Goal: Ask a question

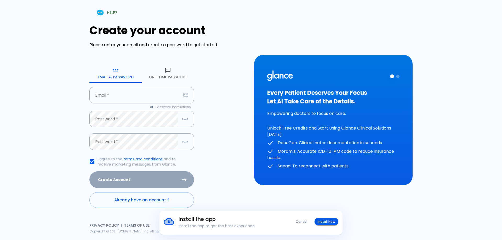
click at [166, 76] on button "One-Time Passcode" at bounding box center [168, 73] width 52 height 19
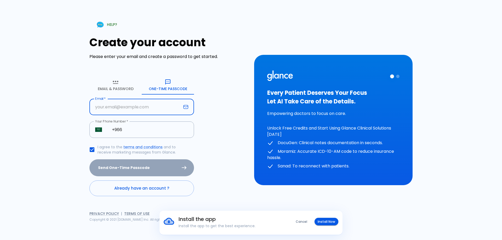
click at [142, 108] on input "Email   *" at bounding box center [135, 107] width 92 height 16
type input "[EMAIL_ADDRESS][DOMAIN_NAME]"
click at [137, 129] on input "+966" at bounding box center [150, 130] width 88 height 16
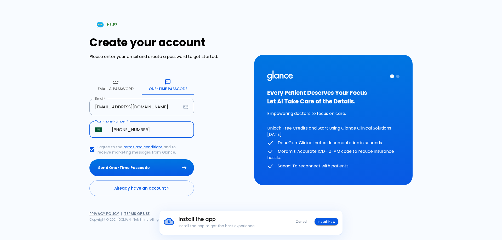
type input "[PHONE_NUMBER]"
click at [92, 150] on input "I agree to the terms and conditions and to receive marketing messages from Glan…" at bounding box center [92, 149] width 11 height 11
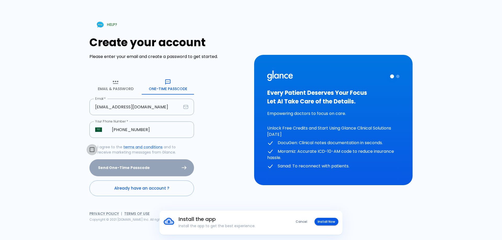
click at [93, 148] on input "I agree to the terms and conditions and to receive marketing messages from Glan…" at bounding box center [92, 149] width 11 height 11
checkbox input "true"
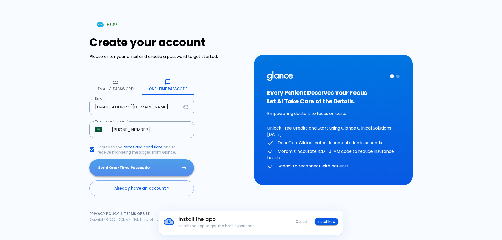
click at [122, 167] on button "Send One-Time Passcode" at bounding box center [141, 168] width 105 height 17
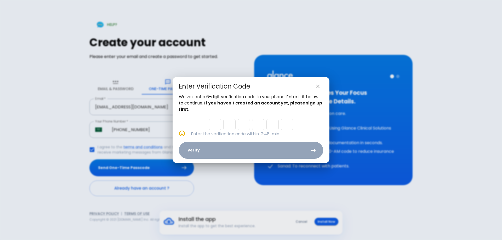
type input "2"
type input "3"
type input "5"
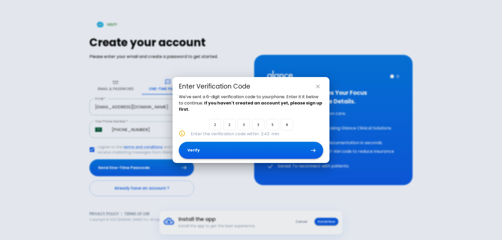
type input "8"
drag, startPoint x: 205, startPoint y: 154, endPoint x: 214, endPoint y: 162, distance: 11.7
click at [205, 155] on button "Verify" at bounding box center [251, 150] width 144 height 17
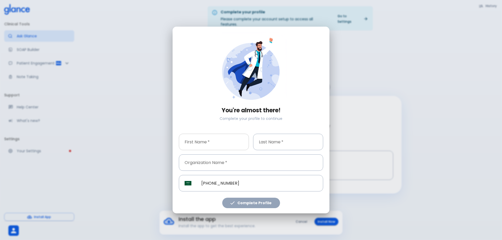
click at [219, 144] on input "First Name   *" at bounding box center [214, 142] width 70 height 16
type input "l"
type input "LIELYN"
type input "DUMRIQUE"
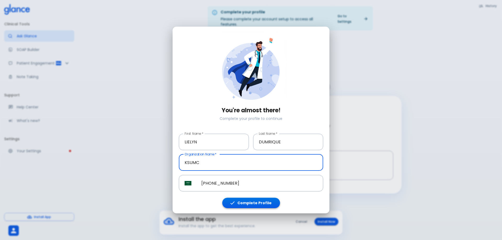
type input "KSUMC"
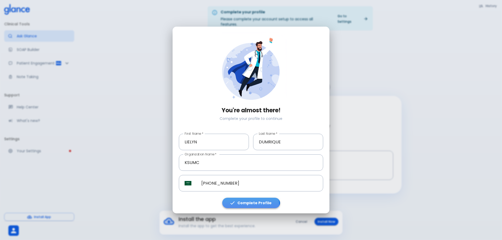
click at [252, 205] on button "Complete Profile" at bounding box center [251, 203] width 58 height 11
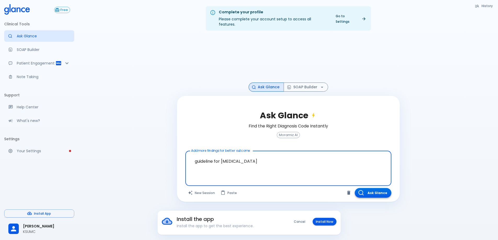
type textarea "guideline for [MEDICAL_DATA]"
click at [378, 190] on button "Ask Glance" at bounding box center [373, 193] width 37 height 10
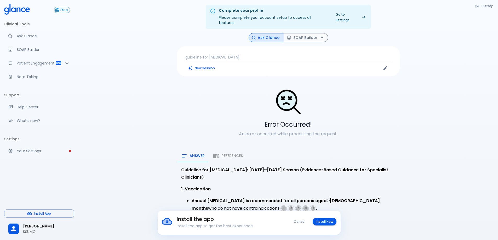
scroll to position [13, 0]
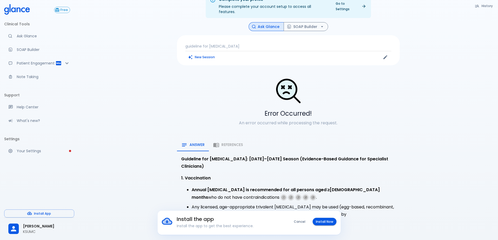
click at [223, 44] on p "guideline for [MEDICAL_DATA]" at bounding box center [288, 46] width 206 height 5
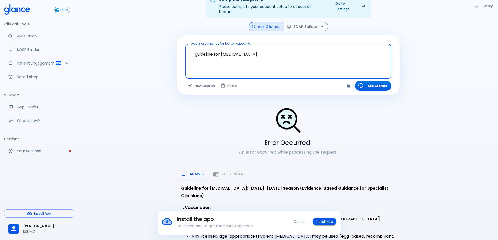
click at [249, 47] on textarea "guideline for [MEDICAL_DATA]" at bounding box center [288, 57] width 199 height 22
drag, startPoint x: 222, startPoint y: 50, endPoint x: 265, endPoint y: 51, distance: 43.2
click at [265, 51] on textarea "guideline for [MEDICAL_DATA]" at bounding box center [288, 57] width 199 height 22
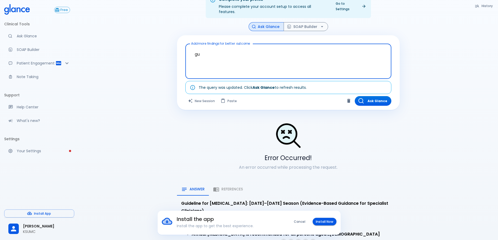
type textarea "g"
type textarea "m"
click at [213, 50] on textarea "guideline in MAGNET" at bounding box center [288, 57] width 199 height 22
click at [214, 50] on textarea "guideline in MAGNET" at bounding box center [288, 57] width 199 height 22
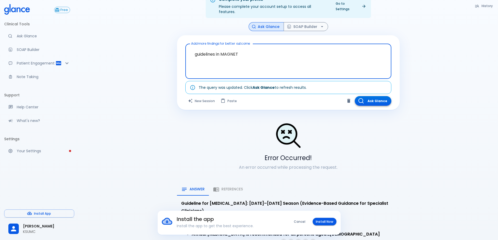
type textarea "guidelines in MAGNET"
click at [372, 96] on button "Ask Glance" at bounding box center [373, 101] width 37 height 10
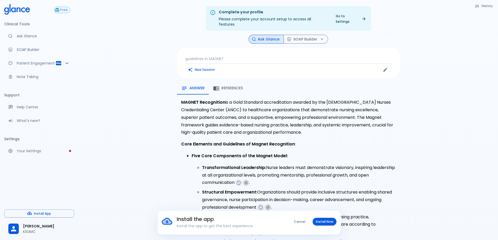
click at [225, 86] on span "References" at bounding box center [232, 88] width 21 height 5
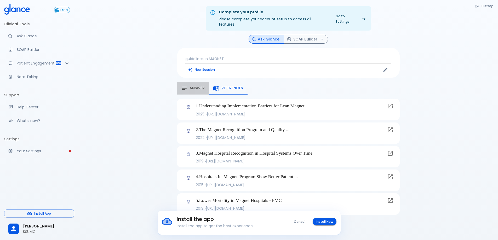
click at [203, 86] on span "Answer" at bounding box center [197, 88] width 15 height 5
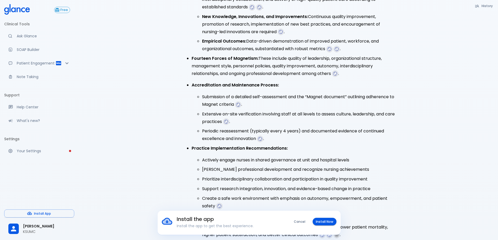
scroll to position [229, 0]
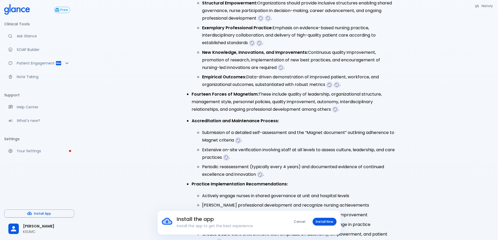
click at [303, 220] on button "Cancel" at bounding box center [300, 222] width 18 height 8
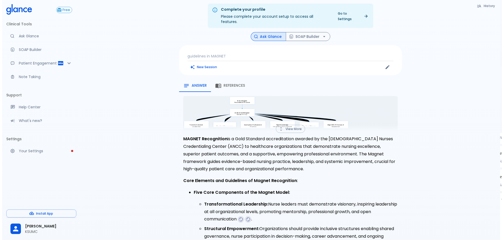
scroll to position [0, 0]
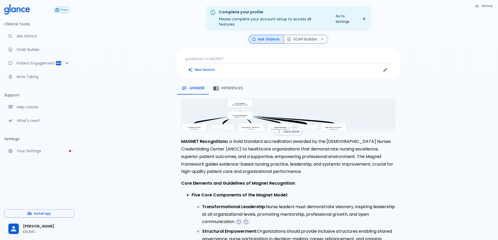
click at [256, 114] on icon "Yes N Start: Magnet Recognition Process Understand Magnet Model: 5 Core Compone…" at bounding box center [288, 167] width 214 height 137
click at [288, 128] on button "View More" at bounding box center [288, 132] width 29 height 8
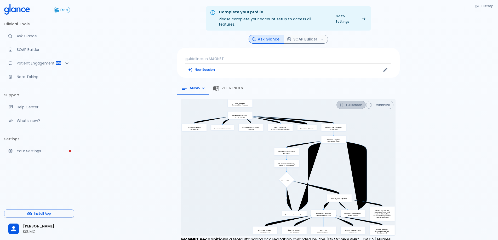
click at [351, 101] on button "Fullscreen" at bounding box center [351, 105] width 29 height 8
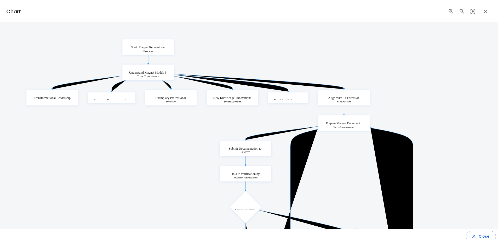
scroll to position [5, 0]
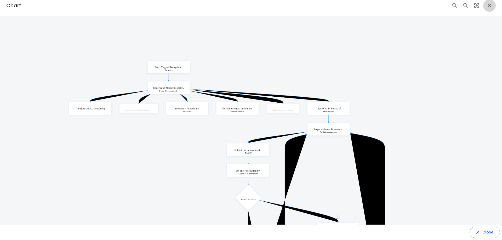
click at [486, 5] on icon "button" at bounding box center [489, 5] width 6 height 6
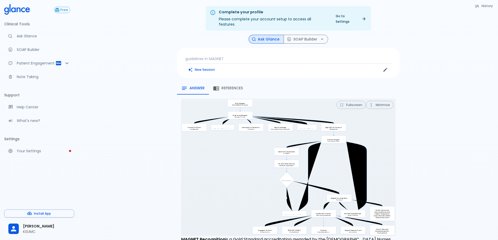
click at [249, 56] on p "guidelines in MAGNET" at bounding box center [288, 58] width 206 height 5
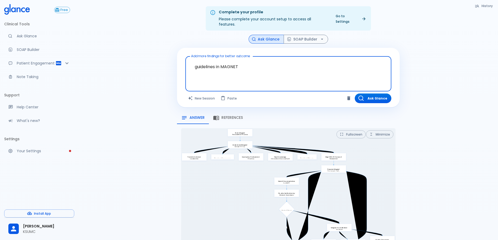
drag, startPoint x: 254, startPoint y: 59, endPoint x: 97, endPoint y: 62, distance: 157.7
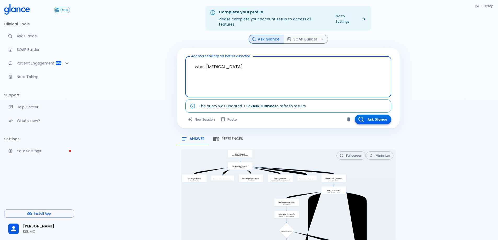
type textarea "what [MEDICAL_DATA]"
click at [384, 115] on button "Ask Glance" at bounding box center [373, 120] width 37 height 10
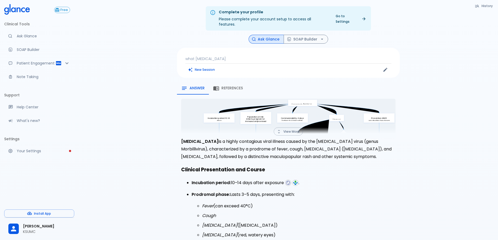
click at [26, 13] on icon at bounding box center [17, 9] width 26 height 10
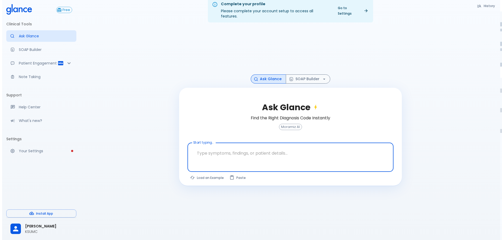
scroll to position [13, 0]
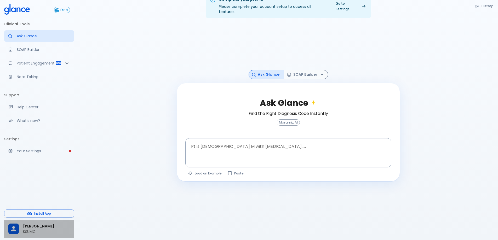
click at [35, 231] on p "KSUMC" at bounding box center [46, 231] width 47 height 5
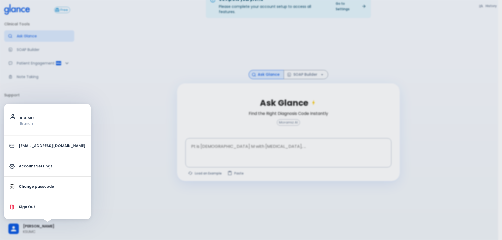
click at [36, 211] on li "Sign Out" at bounding box center [47, 207] width 87 height 16
